Goal: Task Accomplishment & Management: Use online tool/utility

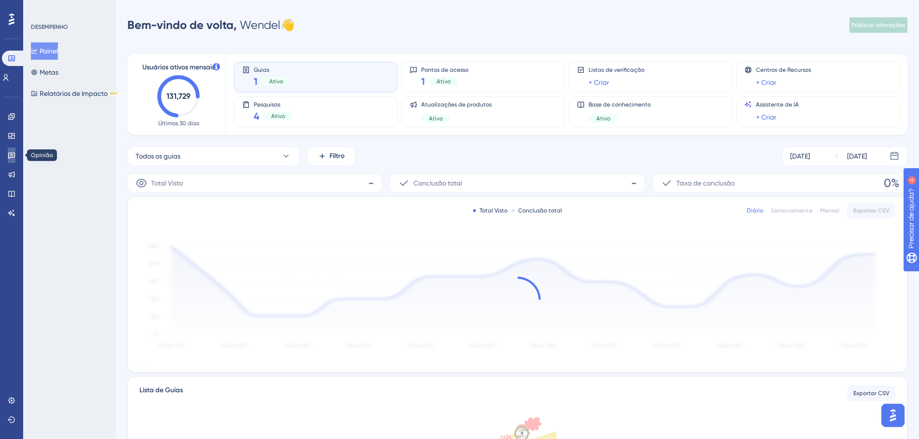
drag, startPoint x: 8, startPoint y: 153, endPoint x: 47, endPoint y: 153, distance: 39.6
click at [8, 153] on link at bounding box center [12, 155] width 8 height 15
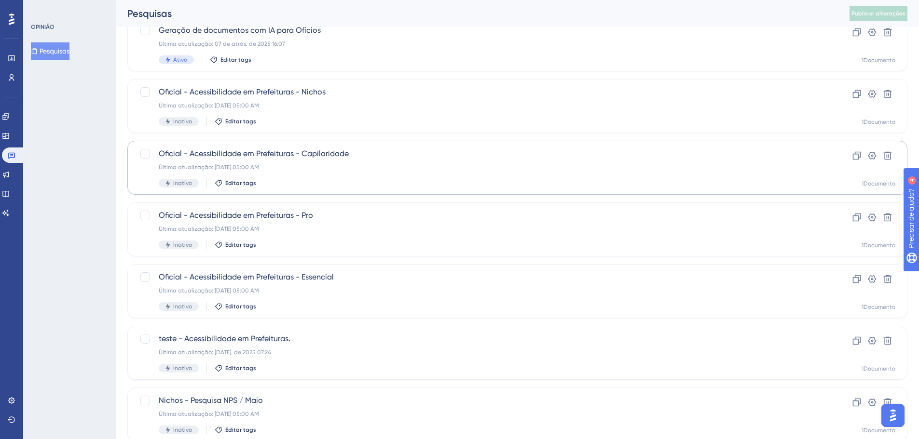
scroll to position [145, 0]
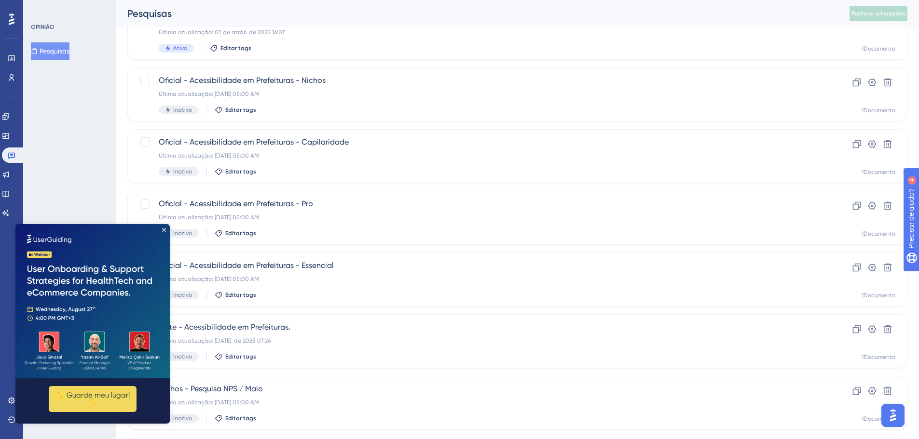
click at [162, 228] on img at bounding box center [92, 301] width 154 height 154
click at [163, 229] on icon "Fechar visualização" at bounding box center [164, 230] width 4 height 4
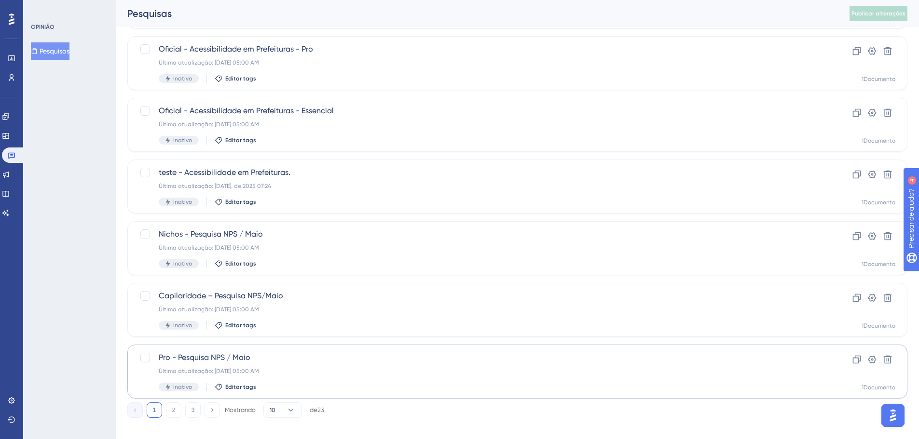
scroll to position [309, 0]
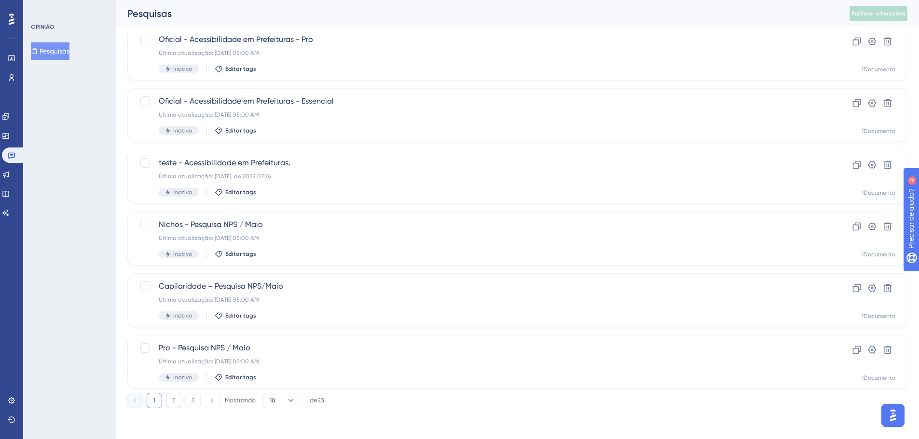
click at [176, 403] on button "2" at bounding box center [173, 400] width 15 height 15
click at [195, 400] on button "3" at bounding box center [192, 400] width 15 height 15
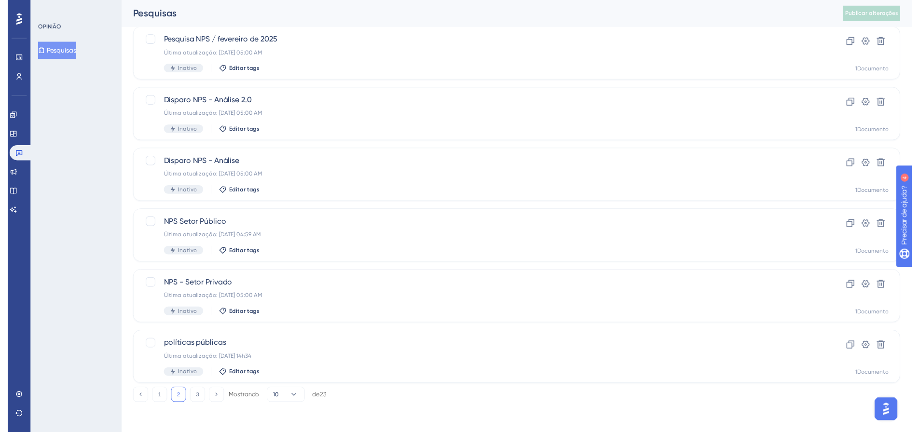
scroll to position [0, 0]
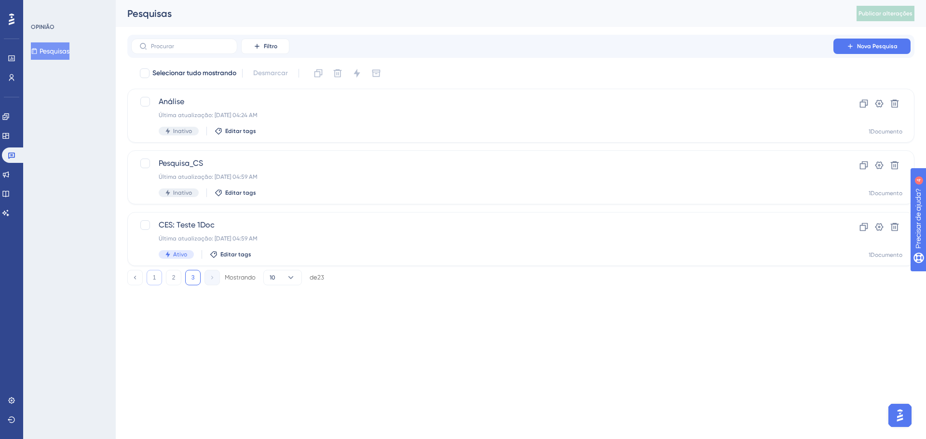
click at [155, 283] on button "1" at bounding box center [154, 277] width 15 height 15
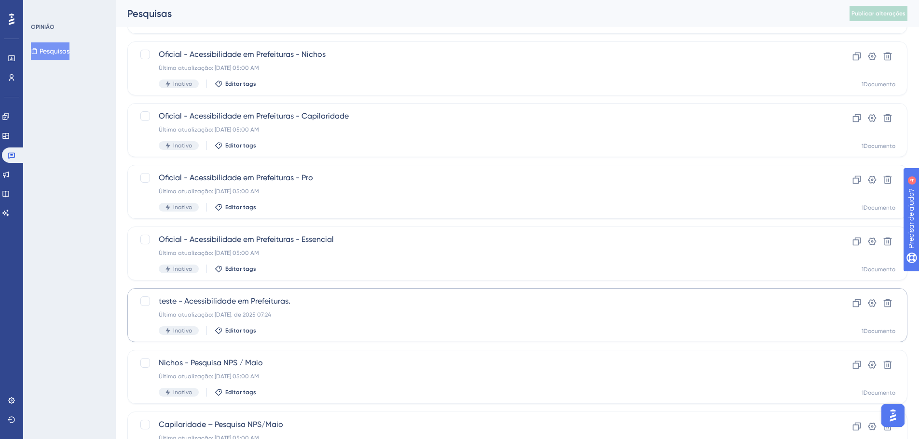
scroll to position [193, 0]
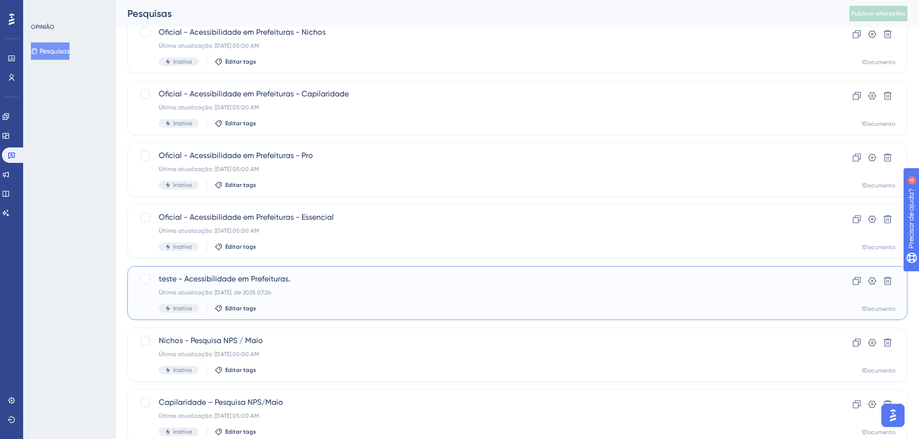
click at [237, 289] on div "Última atualização: [DATE]. de 2025 07:24" at bounding box center [479, 293] width 640 height 8
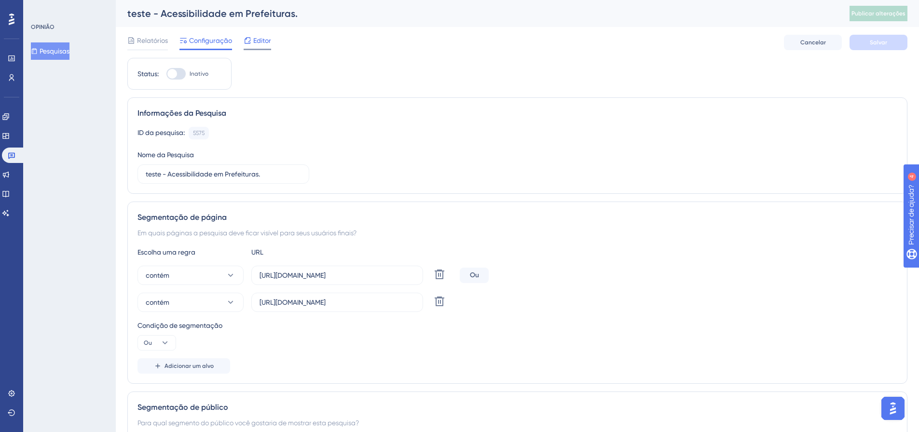
click at [254, 39] on font "Editor" at bounding box center [262, 41] width 18 height 8
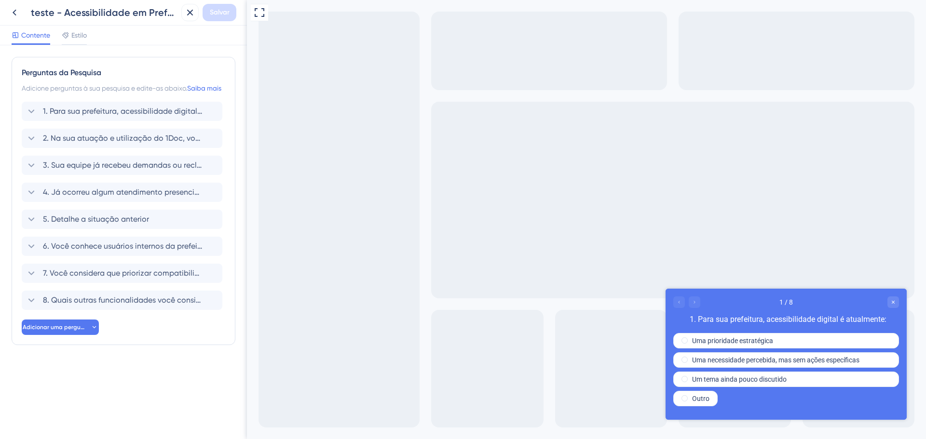
click at [191, 12] on icon at bounding box center [190, 13] width 6 height 6
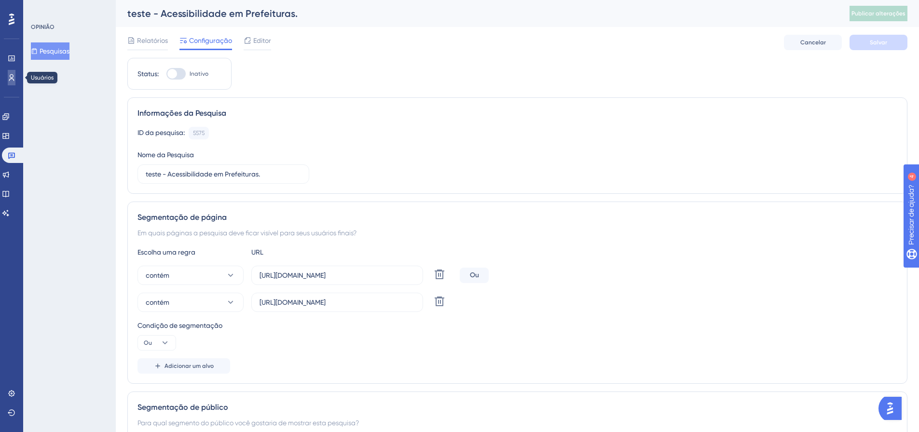
click at [14, 75] on icon at bounding box center [12, 78] width 8 height 8
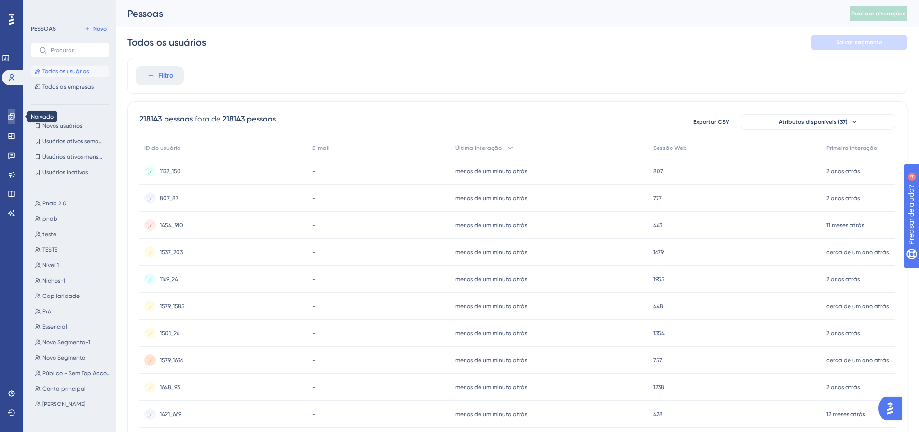
click at [11, 110] on link at bounding box center [12, 116] width 8 height 15
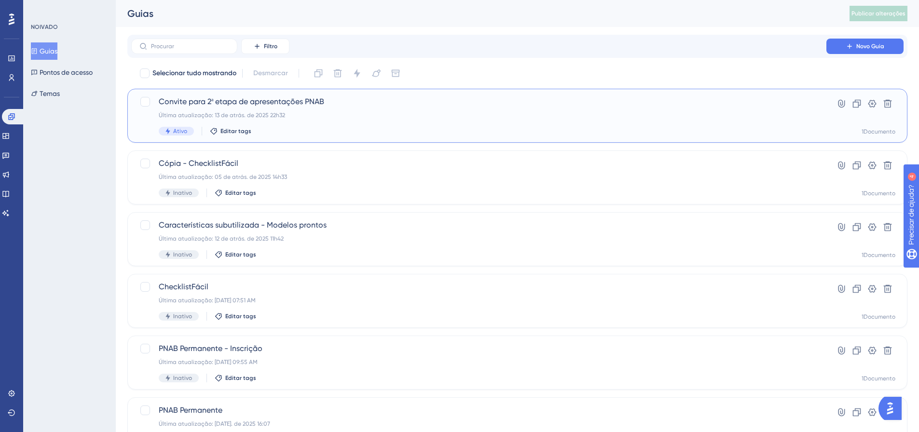
click at [265, 129] on div "Ativo Editar tags" at bounding box center [479, 131] width 640 height 9
